Goal: Task Accomplishment & Management: Use online tool/utility

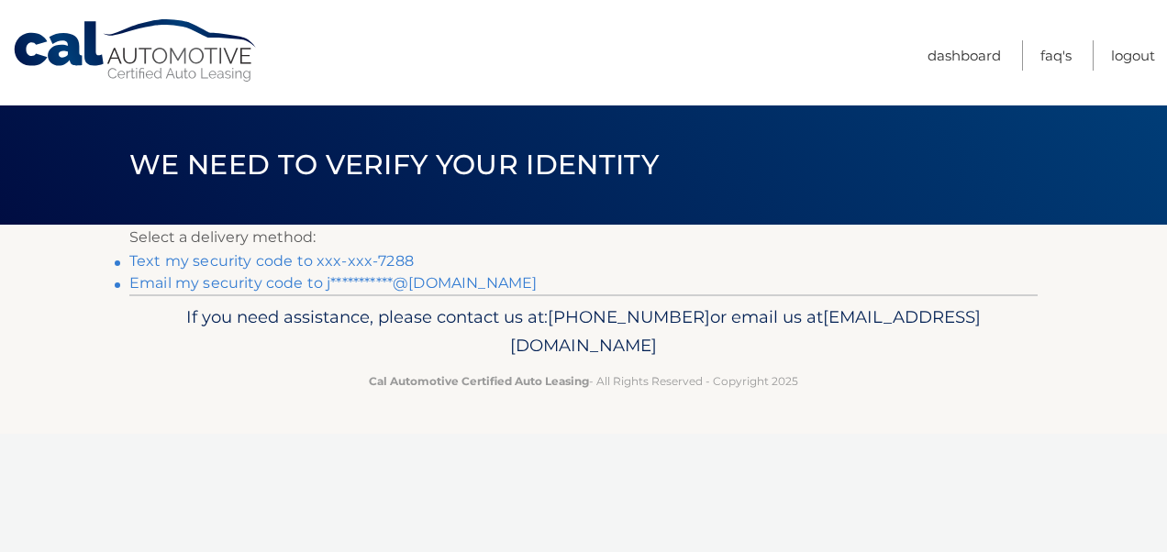
click at [369, 258] on link "Text my security code to xxx-xxx-7288" at bounding box center [271, 260] width 284 height 17
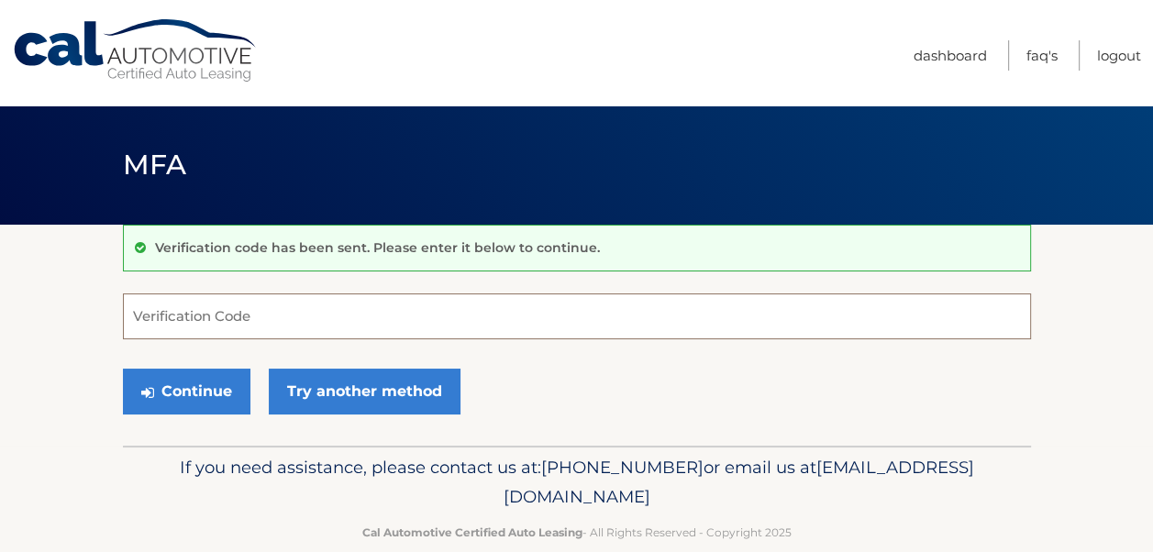
click at [246, 310] on input "Verification Code" at bounding box center [577, 317] width 908 height 46
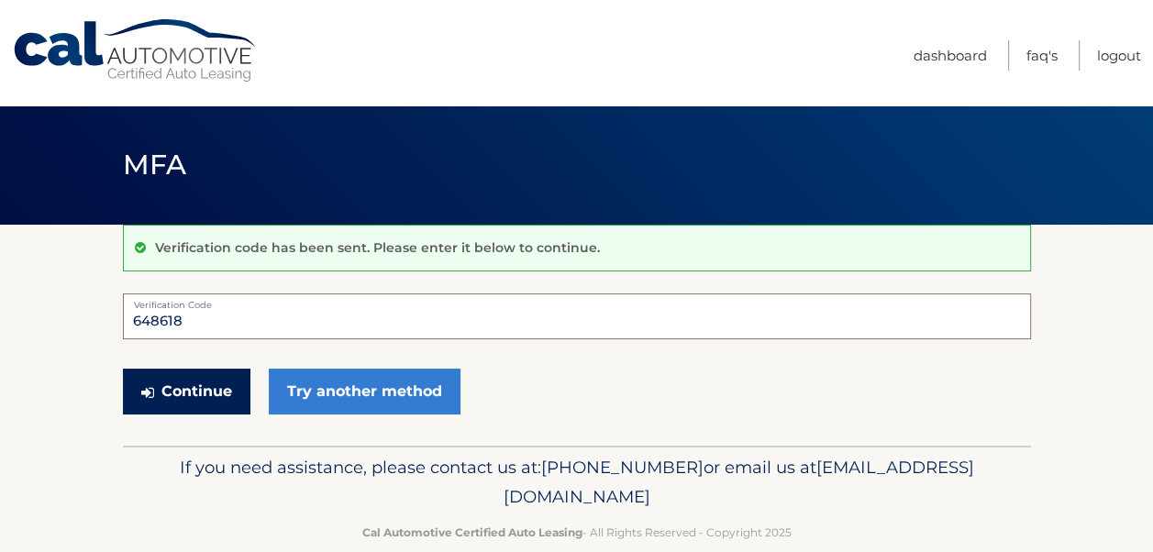
type input "648618"
click at [185, 403] on button "Continue" at bounding box center [186, 392] width 127 height 46
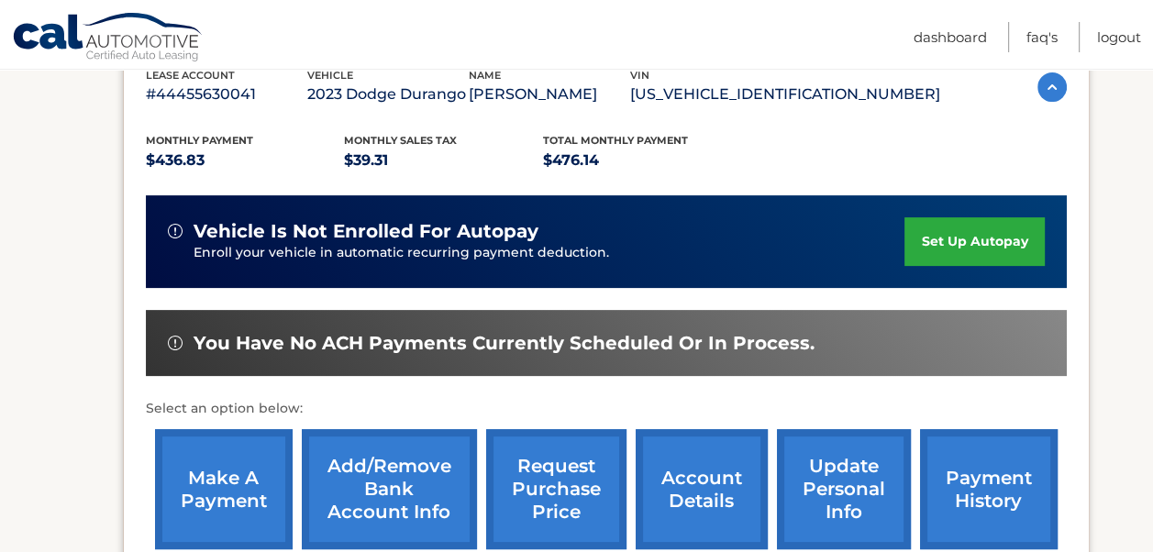
scroll to position [367, 0]
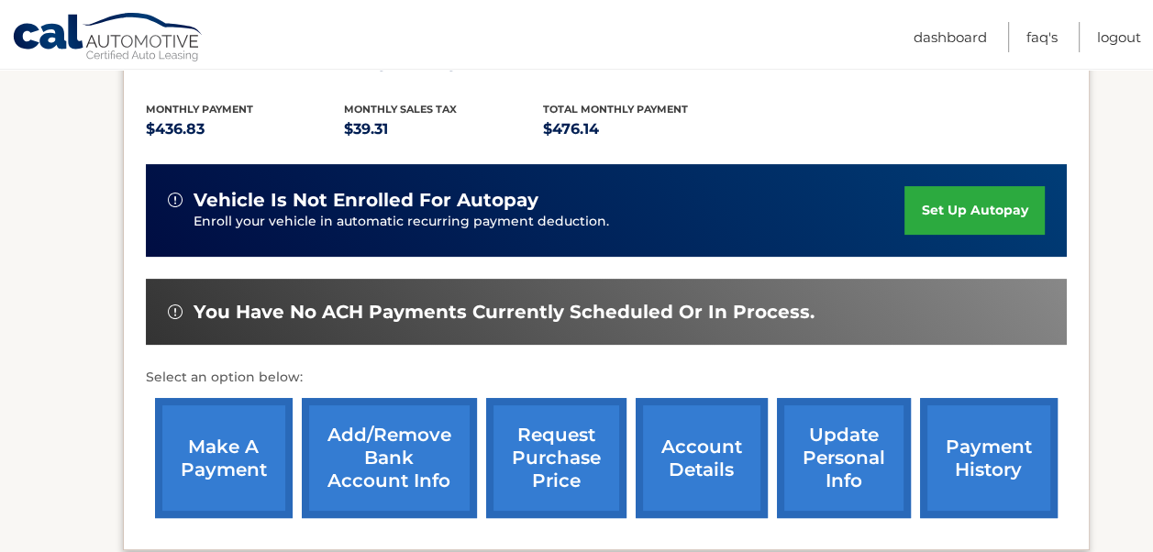
click at [205, 455] on link "make a payment" at bounding box center [224, 458] width 138 height 120
